Goal: Find specific page/section: Find specific page/section

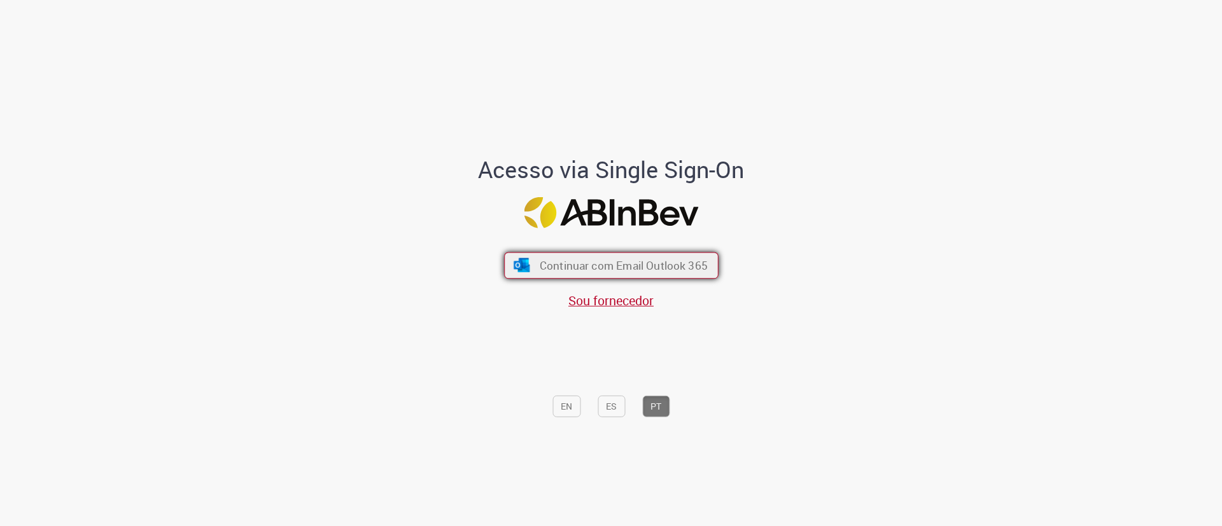
click at [673, 277] on button "Continuar com Email Outlook 365" at bounding box center [611, 265] width 215 height 27
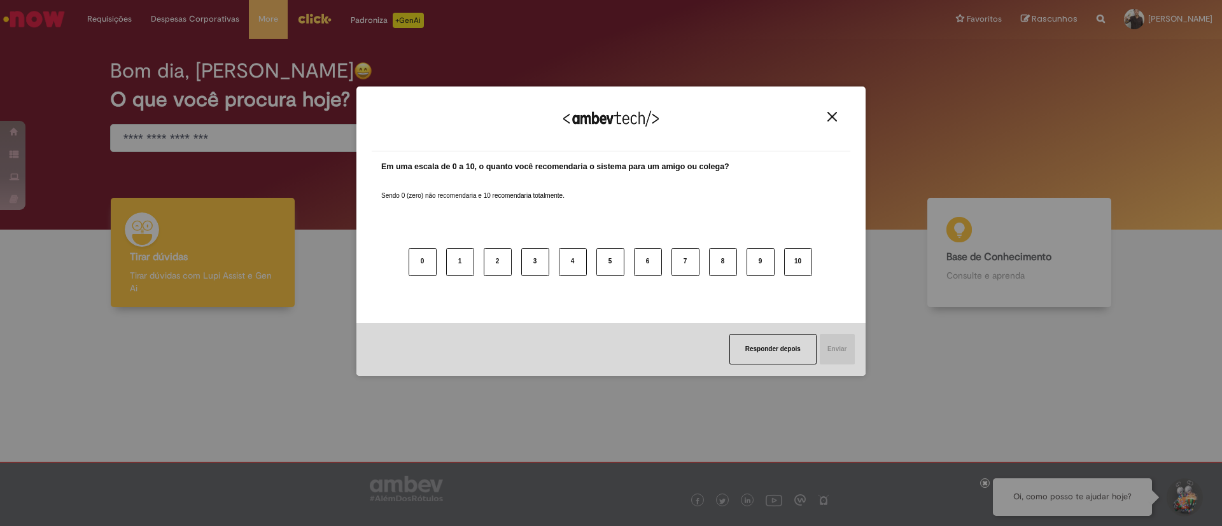
click at [310, 1] on div "Agradecemos seu feedback! Em uma escala de 0 a 10, o quanto você recomendaria o…" at bounding box center [611, 263] width 1222 height 526
click at [839, 116] on button "Close" at bounding box center [832, 116] width 17 height 11
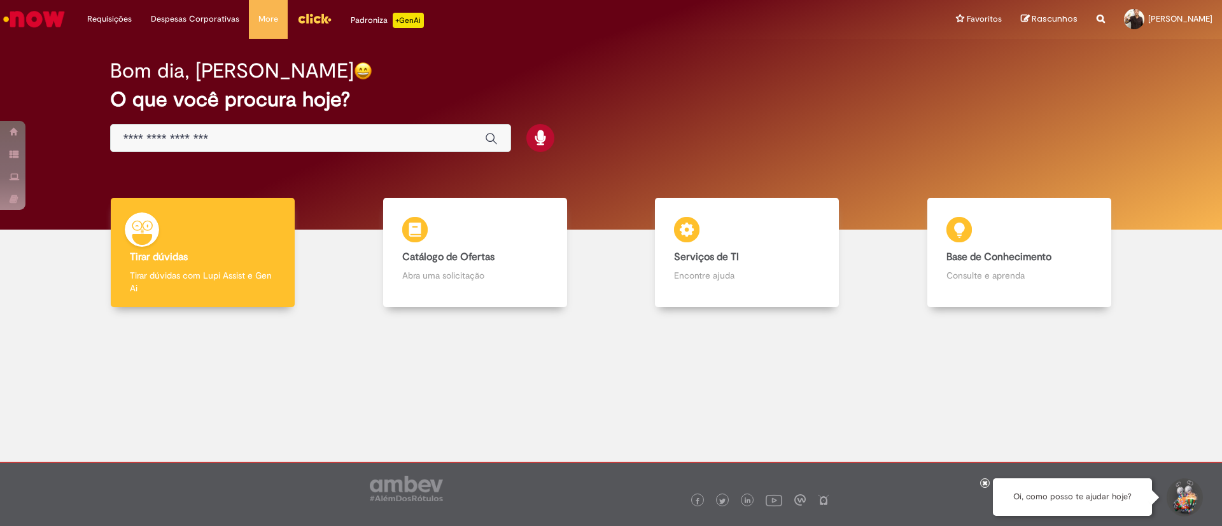
click at [839, 116] on div "Bom dia, [PERSON_NAME] O que você procura hoje?" at bounding box center [611, 106] width 1047 height 108
click at [329, 25] on link "Menu Cabeçalho" at bounding box center [314, 19] width 53 height 38
